Goal: Download file/media

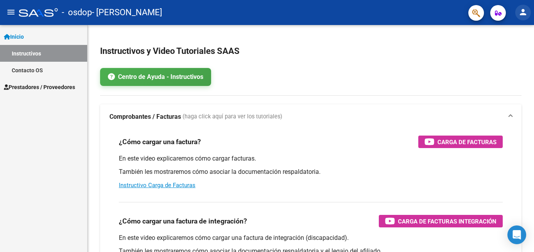
click at [522, 8] on mat-icon "person" at bounding box center [523, 11] width 9 height 9
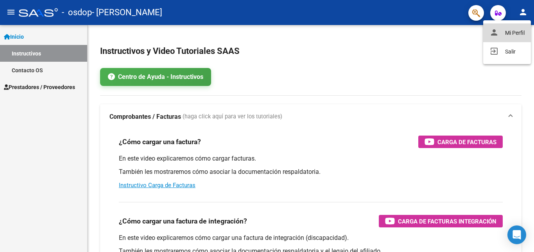
click at [513, 33] on button "person Mi Perfil" at bounding box center [507, 32] width 48 height 19
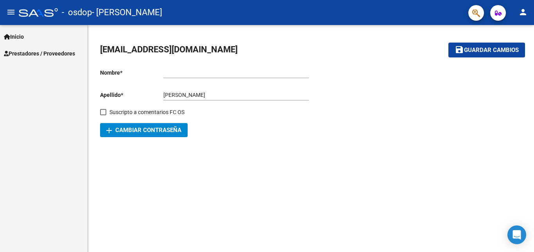
click at [12, 9] on mat-icon "menu" at bounding box center [10, 11] width 9 height 9
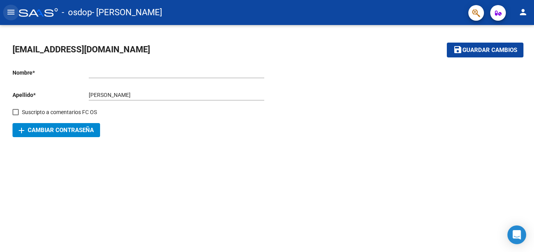
click at [12, 9] on mat-icon "menu" at bounding box center [10, 11] width 9 height 9
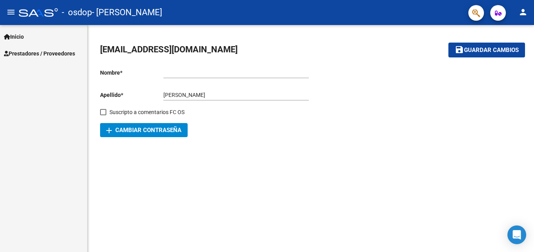
click at [22, 46] on link "Prestadores / Proveedores" at bounding box center [43, 53] width 87 height 17
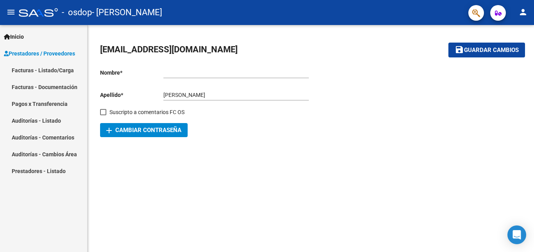
click at [28, 74] on link "Facturas - Listado/Carga" at bounding box center [43, 70] width 87 height 17
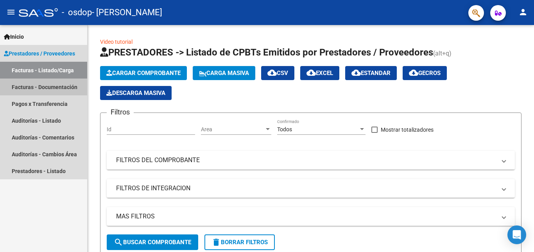
click at [38, 82] on link "Facturas - Documentación" at bounding box center [43, 87] width 87 height 17
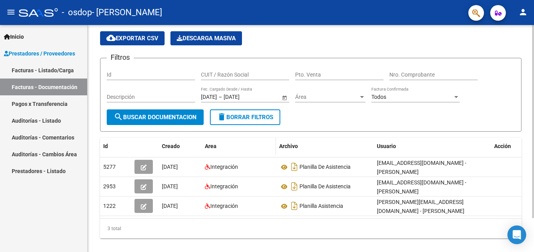
scroll to position [39, 0]
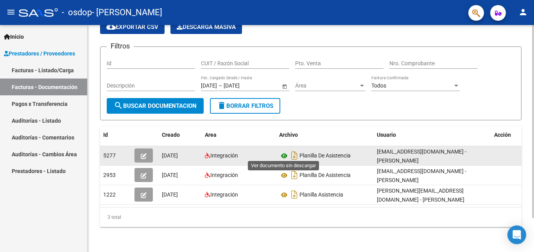
click at [283, 156] on icon at bounding box center [284, 155] width 10 height 9
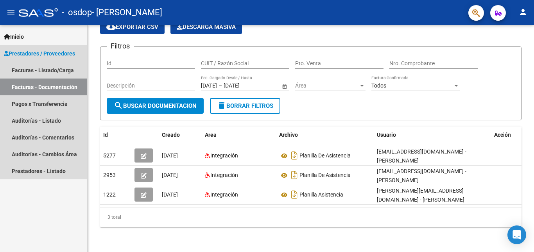
click at [49, 61] on link "Prestadores / Proveedores" at bounding box center [43, 53] width 87 height 17
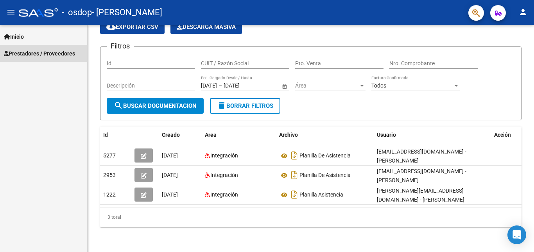
click at [49, 61] on link "Prestadores / Proveedores" at bounding box center [43, 53] width 87 height 17
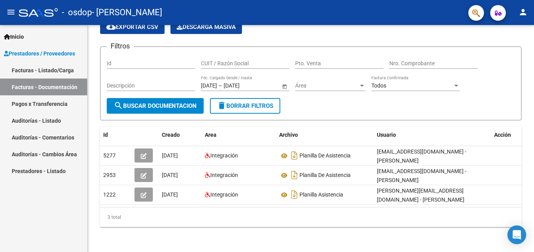
click at [50, 74] on link "Facturas - Listado/Carga" at bounding box center [43, 70] width 87 height 17
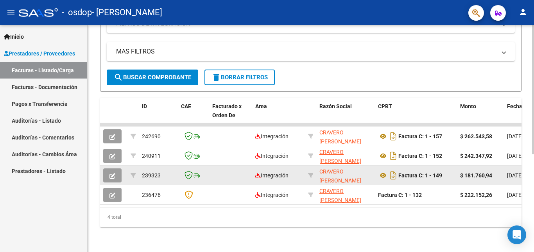
scroll to position [171, 0]
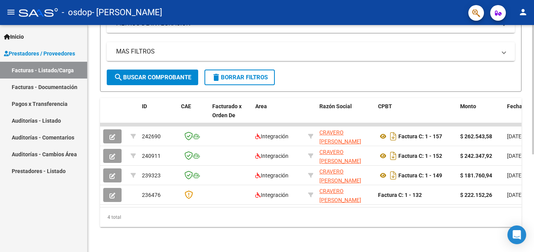
drag, startPoint x: 187, startPoint y: 209, endPoint x: 192, endPoint y: 209, distance: 5.9
click at [192, 209] on div "4 total" at bounding box center [311, 218] width 422 height 20
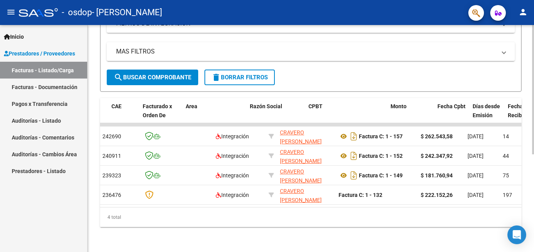
scroll to position [0, 84]
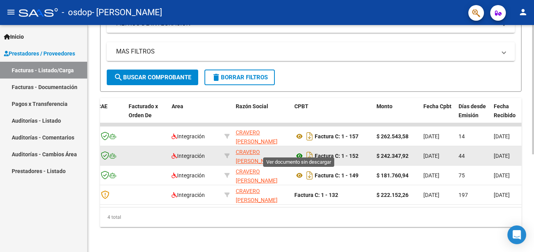
click at [301, 151] on icon at bounding box center [300, 155] width 10 height 9
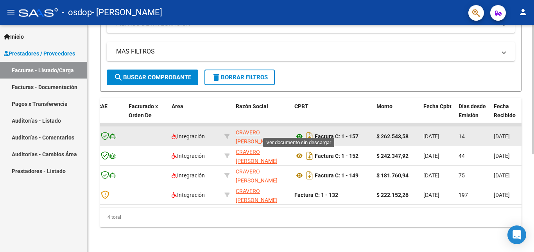
click at [302, 132] on icon at bounding box center [300, 136] width 10 height 9
